Goal: Transaction & Acquisition: Purchase product/service

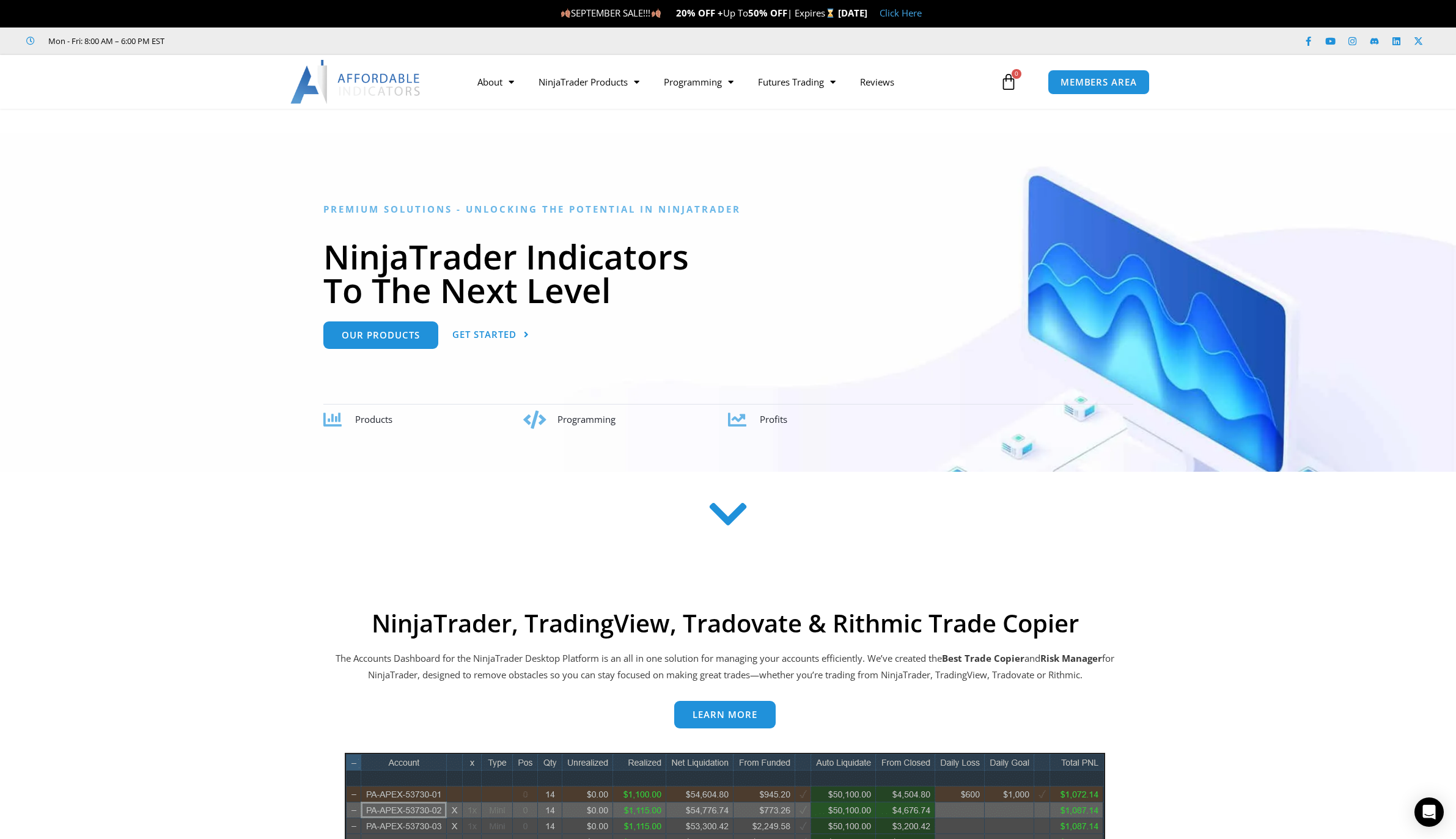
drag, startPoint x: 364, startPoint y: 422, endPoint x: 566, endPoint y: 395, distance: 203.8
click at [364, 422] on span "Products" at bounding box center [373, 419] width 37 height 12
click at [729, 514] on icon at bounding box center [728, 515] width 43 height 43
click at [572, 152] on link "Trade Copier" at bounding box center [589, 150] width 125 height 22
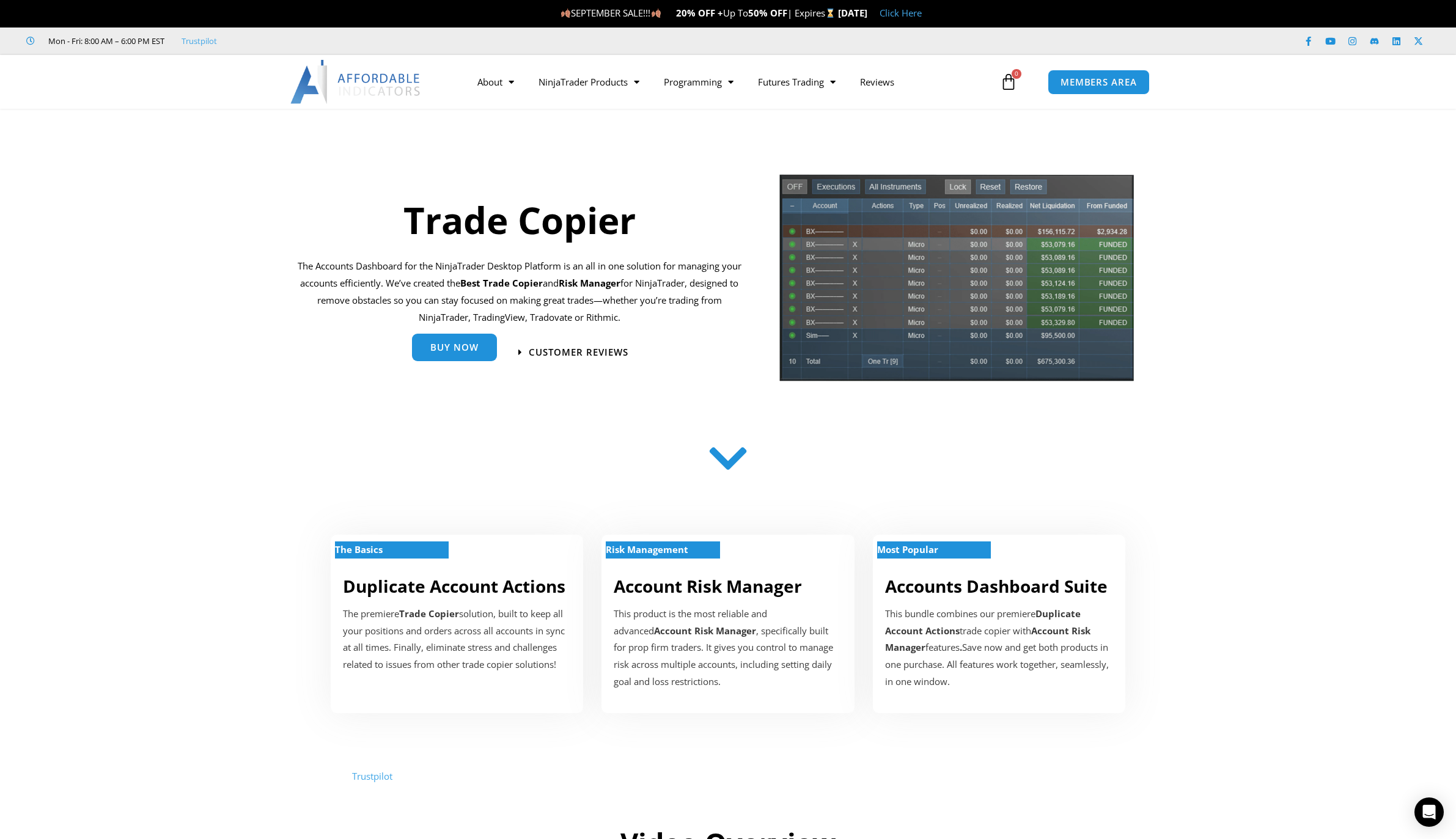
click at [466, 340] on link "Buy Now" at bounding box center [454, 348] width 85 height 27
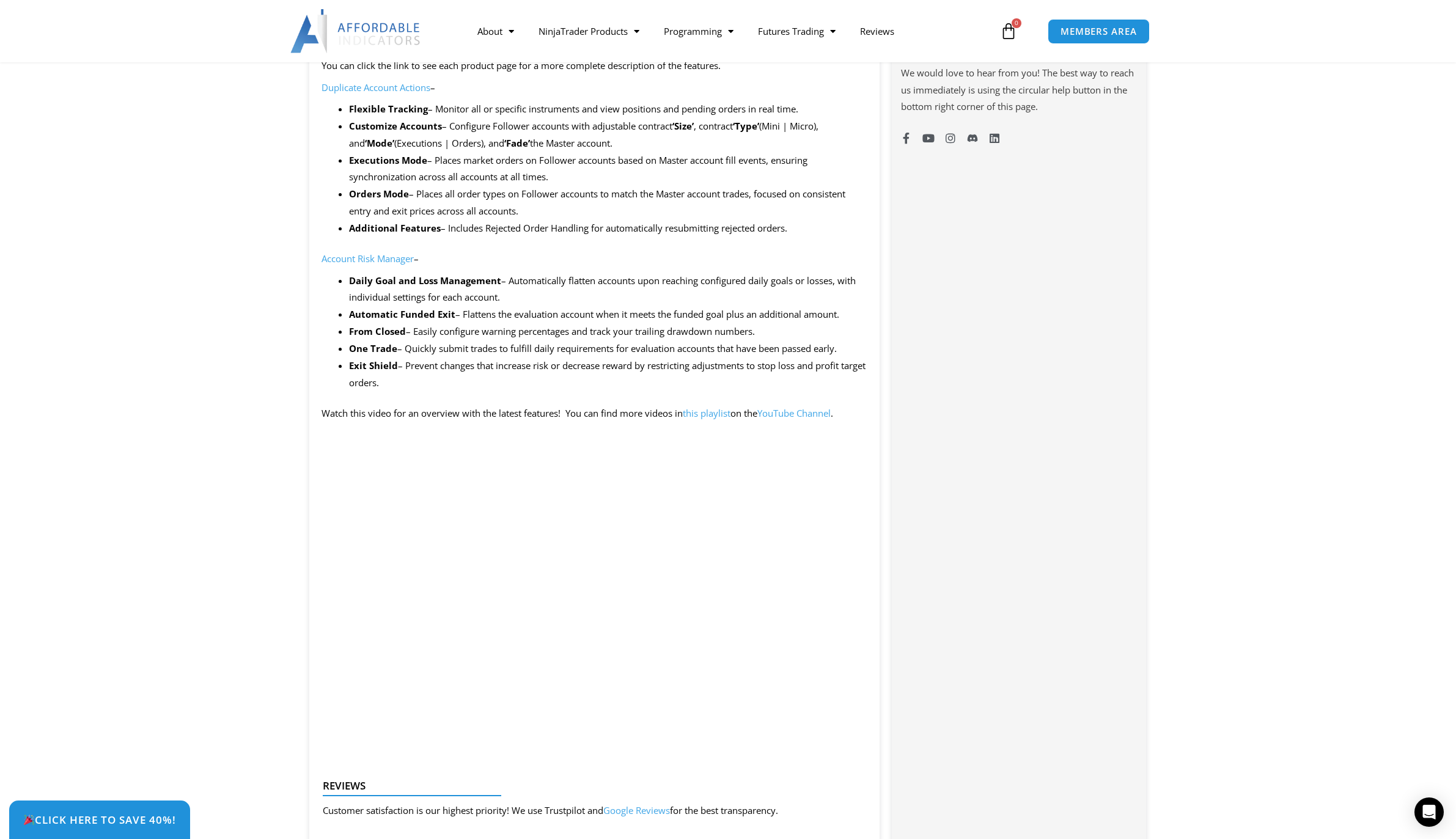
scroll to position [978, 0]
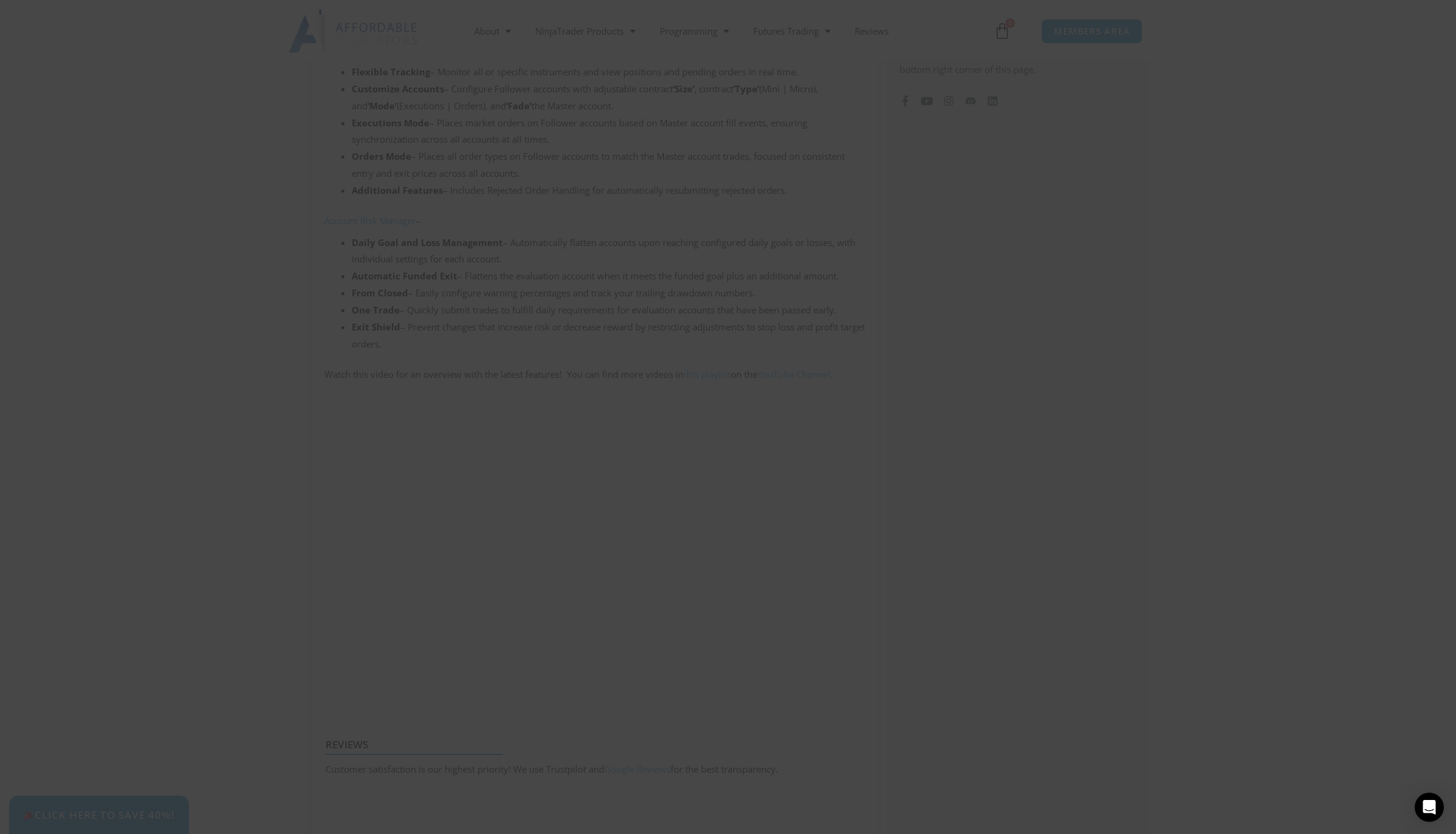
click at [965, 101] on span at bounding box center [961, 99] width 19 height 7
